Goal: Information Seeking & Learning: Learn about a topic

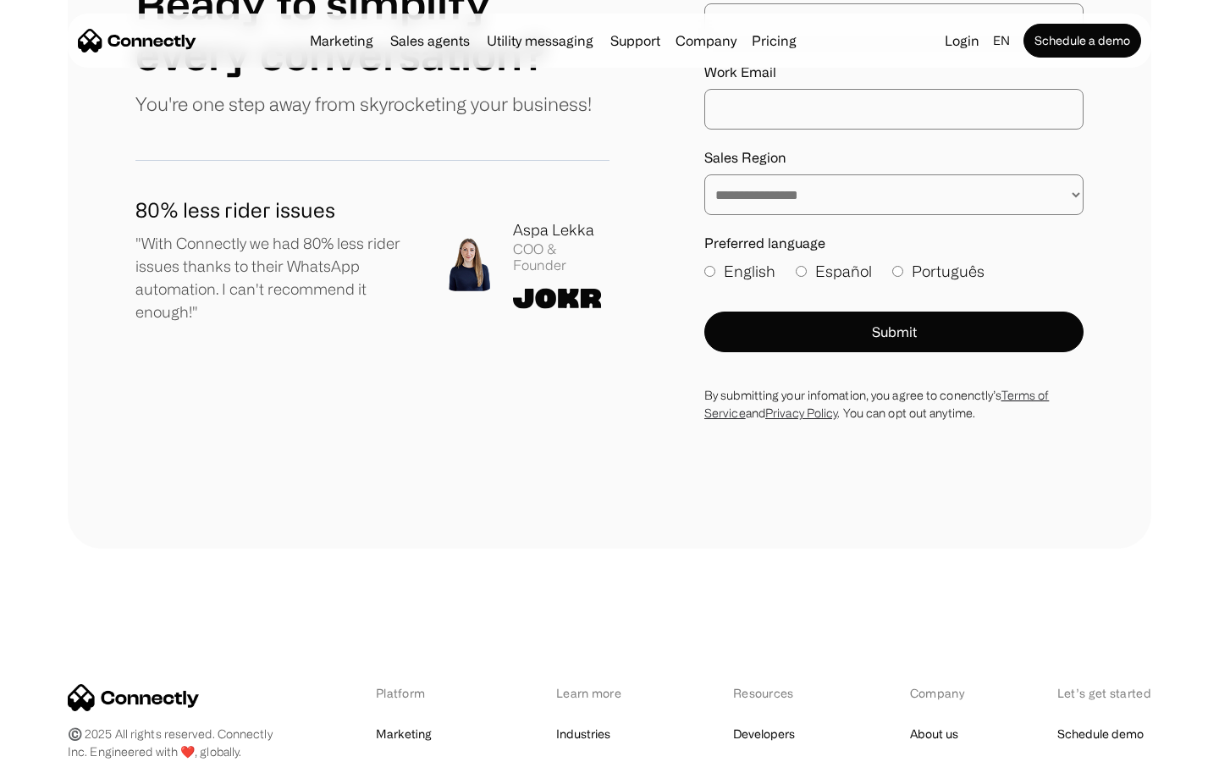
scroll to position [9307, 0]
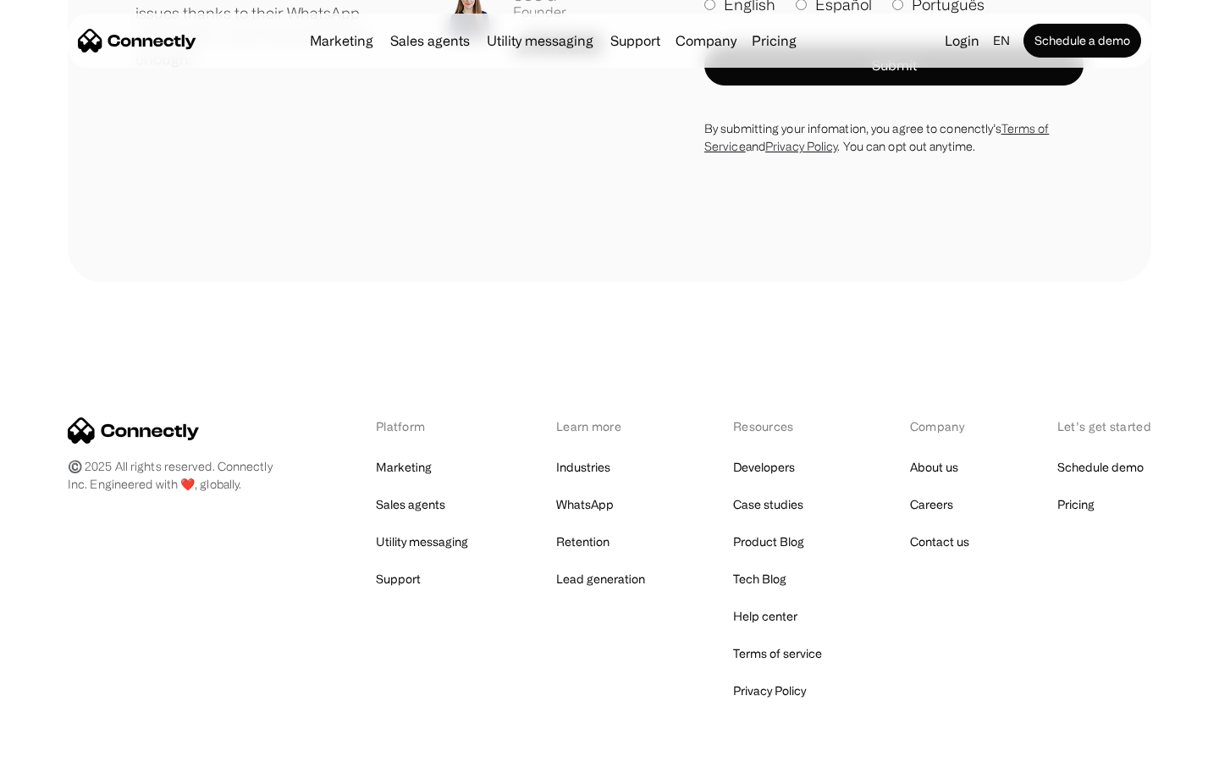
scroll to position [4796, 0]
